Goal: Task Accomplishment & Management: Manage account settings

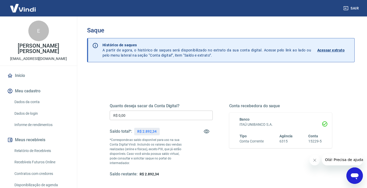
click at [133, 32] on h3 "Saque" at bounding box center [221, 30] width 268 height 7
